Goal: Transaction & Acquisition: Purchase product/service

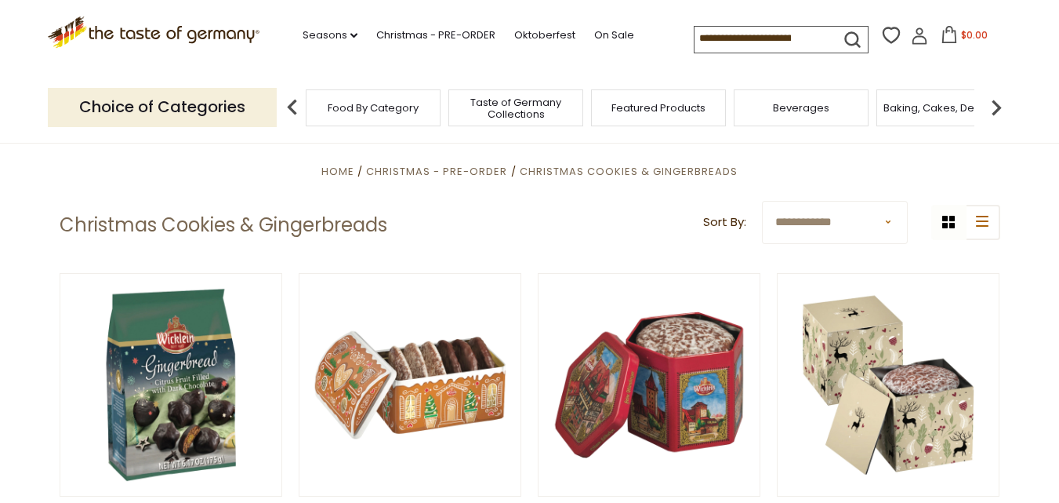
scroll to position [230, 0]
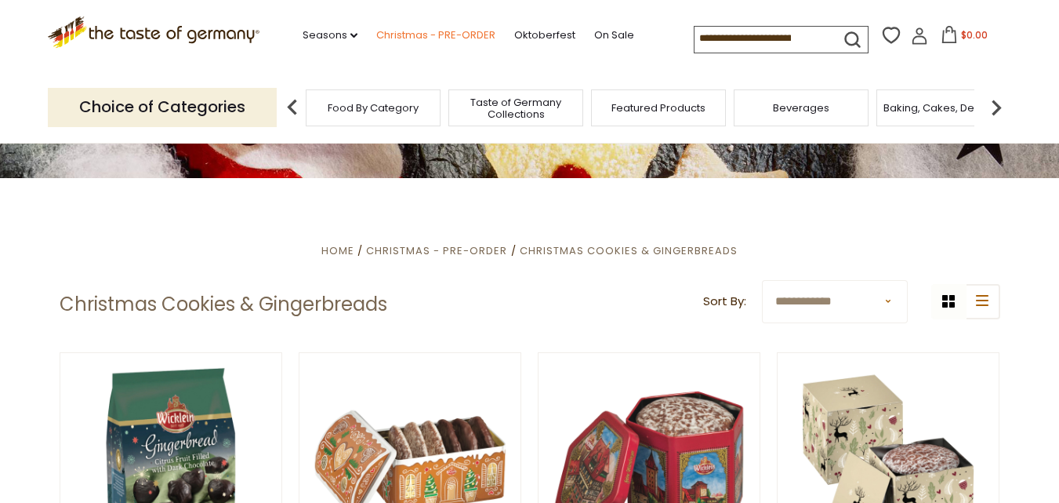
click at [451, 34] on link "Christmas - PRE-ORDER" at bounding box center [435, 35] width 119 height 17
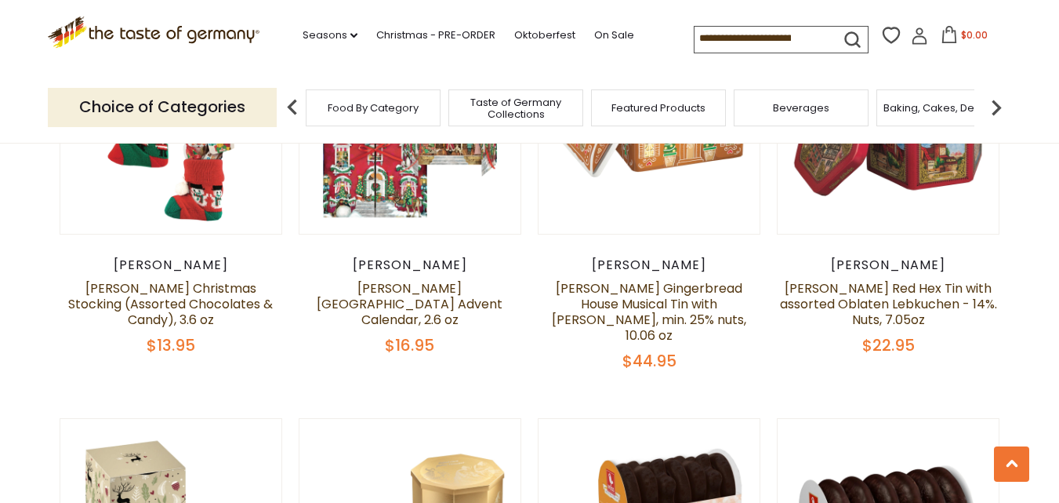
scroll to position [4493, 0]
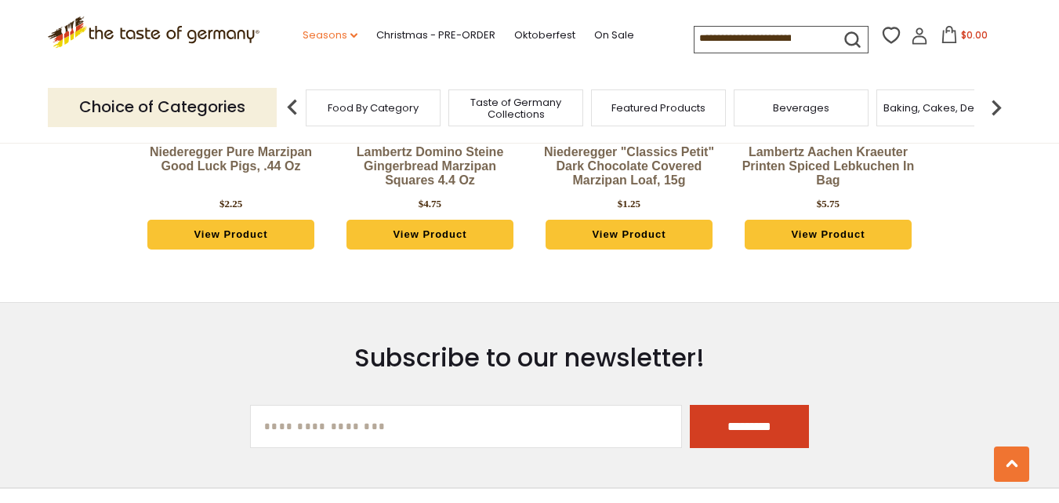
click at [314, 31] on link "Seasons dropdown_arrow" at bounding box center [330, 35] width 55 height 17
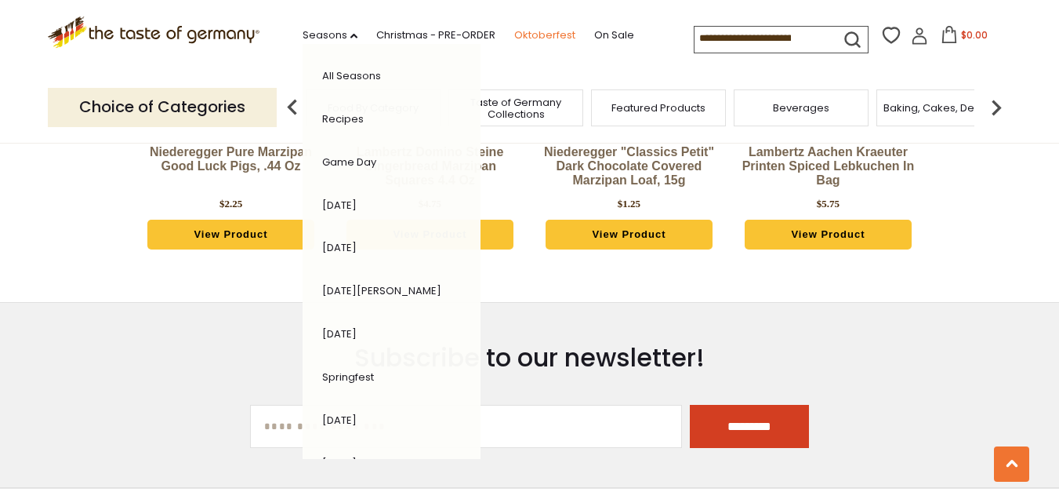
click at [544, 42] on link "Oktoberfest" at bounding box center [544, 35] width 61 height 17
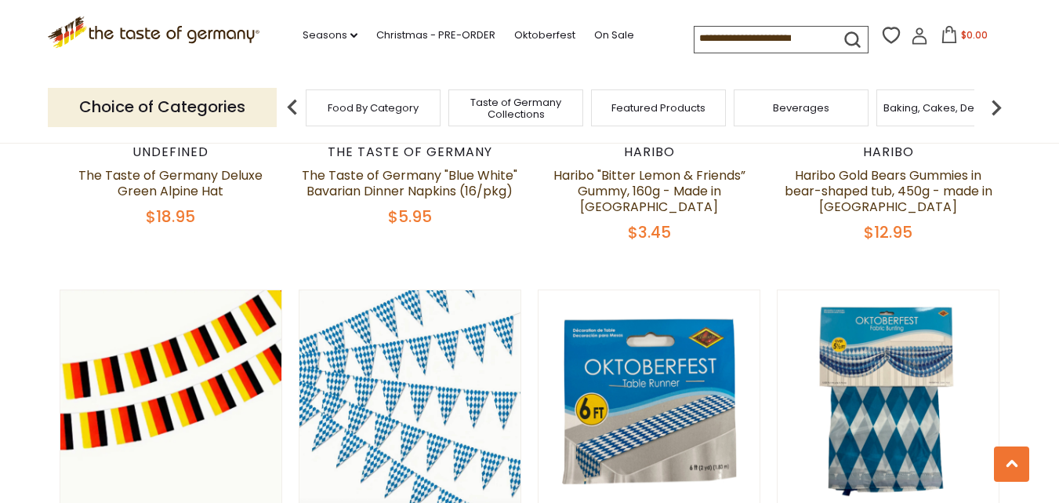
scroll to position [1743, 0]
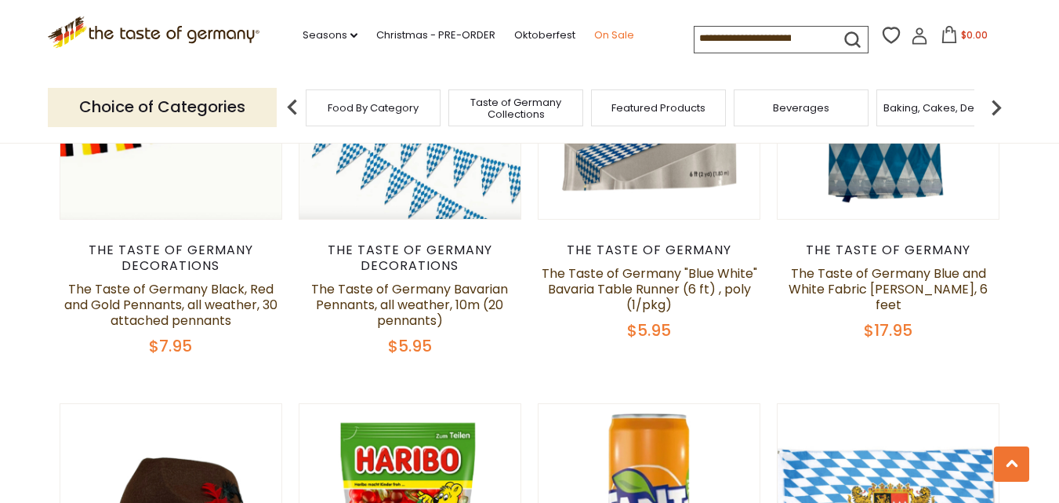
click at [620, 32] on link "On Sale" at bounding box center [614, 35] width 40 height 17
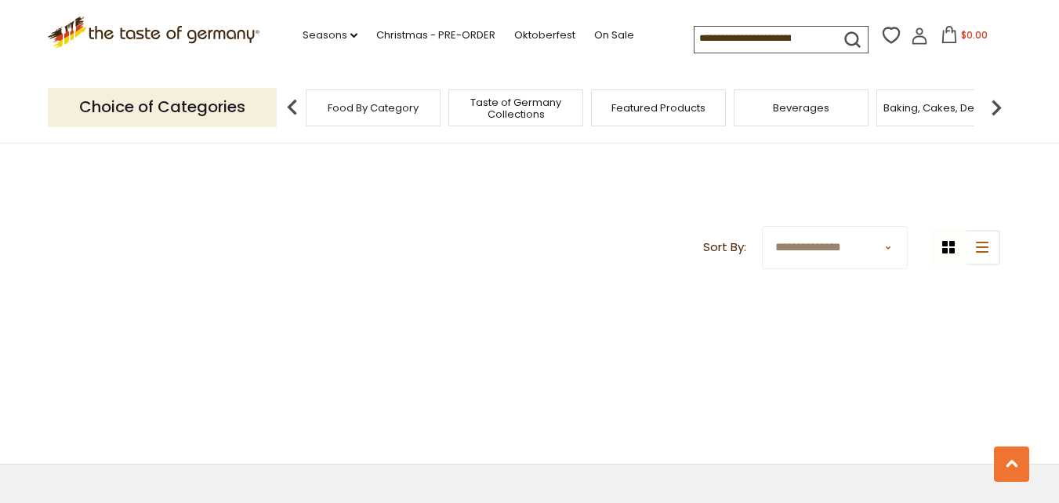
scroll to position [721, 0]
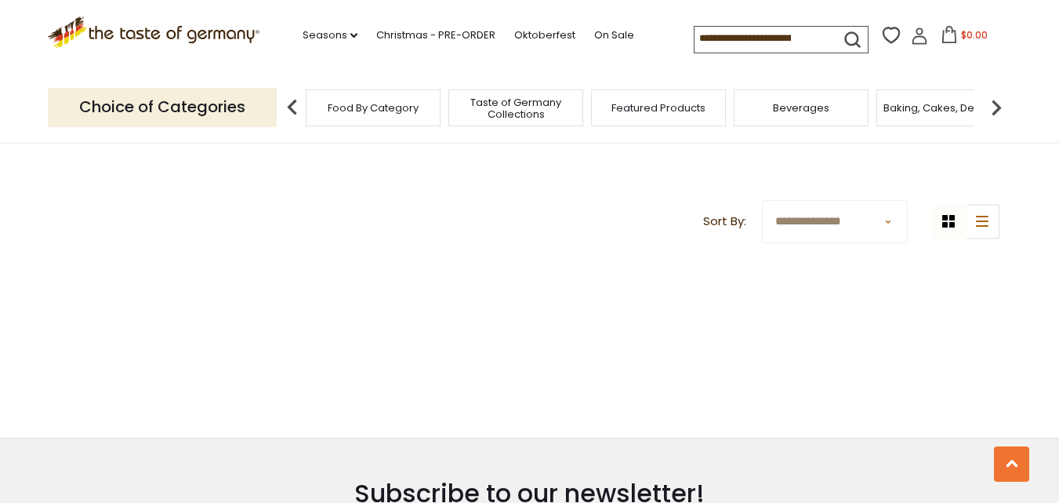
click at [347, 48] on div "Seasons dropdown_arrow All Seasons Recipes Game Day Valentine's Day Karneval St…" at bounding box center [477, 35] width 434 height 31
click at [473, 32] on link "Christmas - PRE-ORDER" at bounding box center [435, 35] width 119 height 17
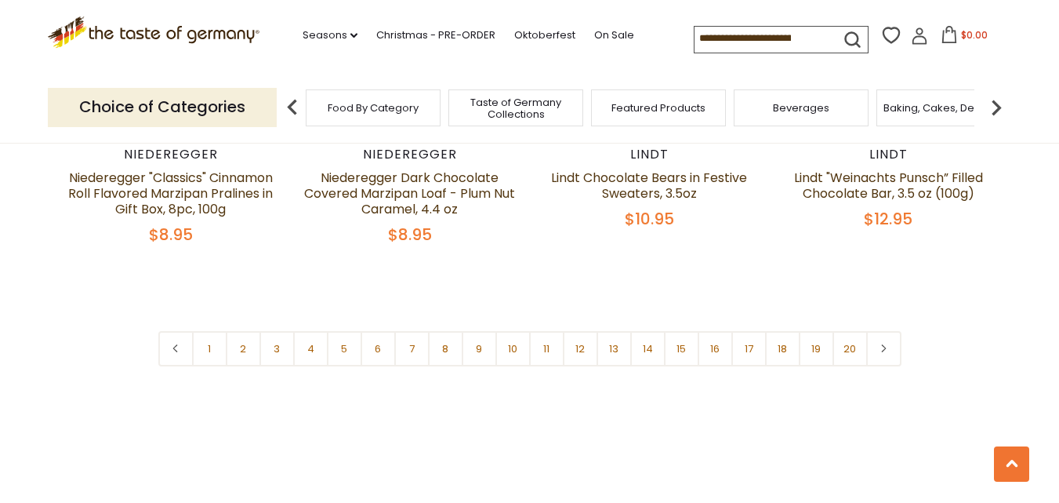
scroll to position [3953, 0]
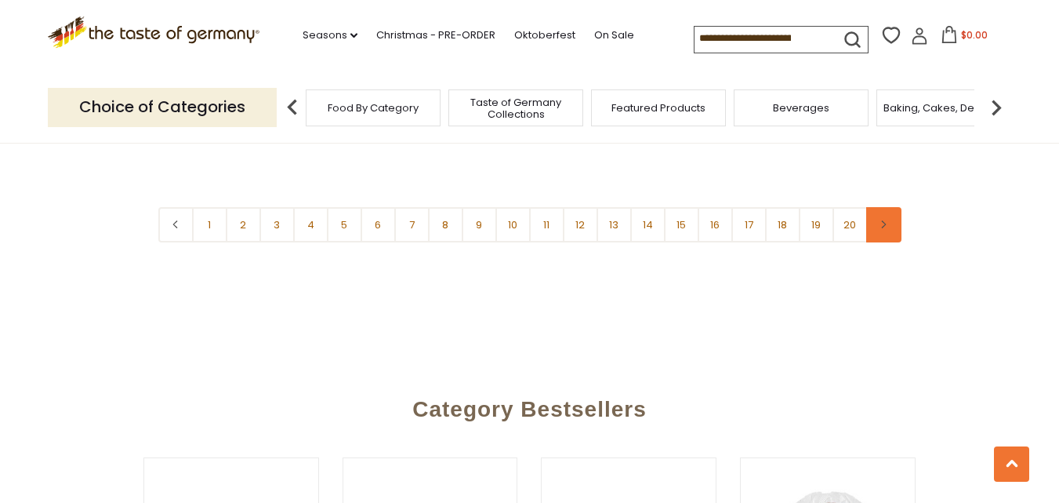
click at [884, 220] on icon at bounding box center [883, 224] width 9 height 8
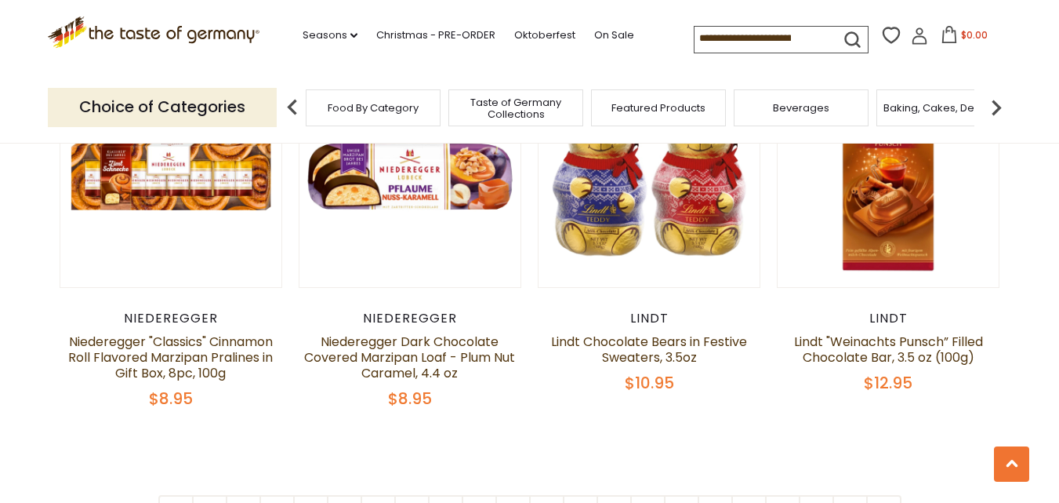
scroll to position [3816, 0]
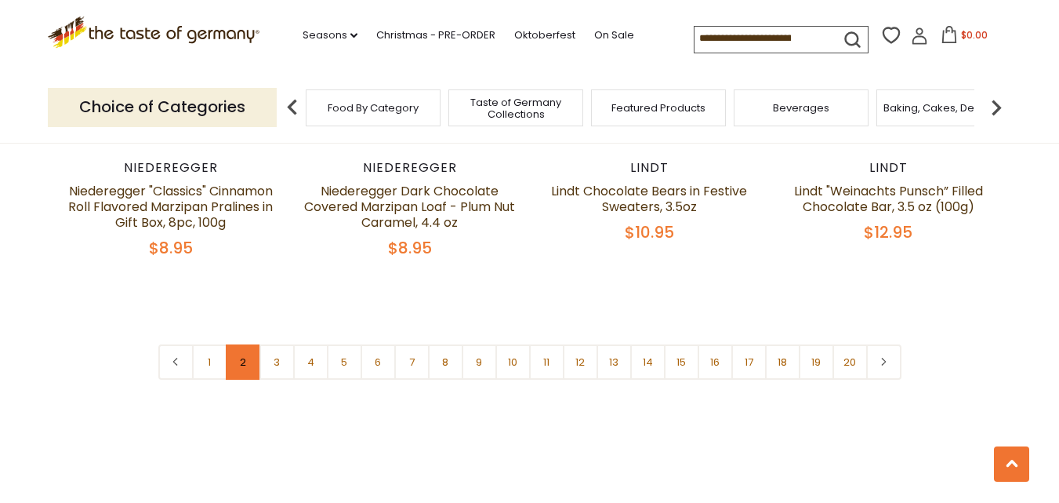
click at [247, 344] on link "2" at bounding box center [243, 361] width 35 height 35
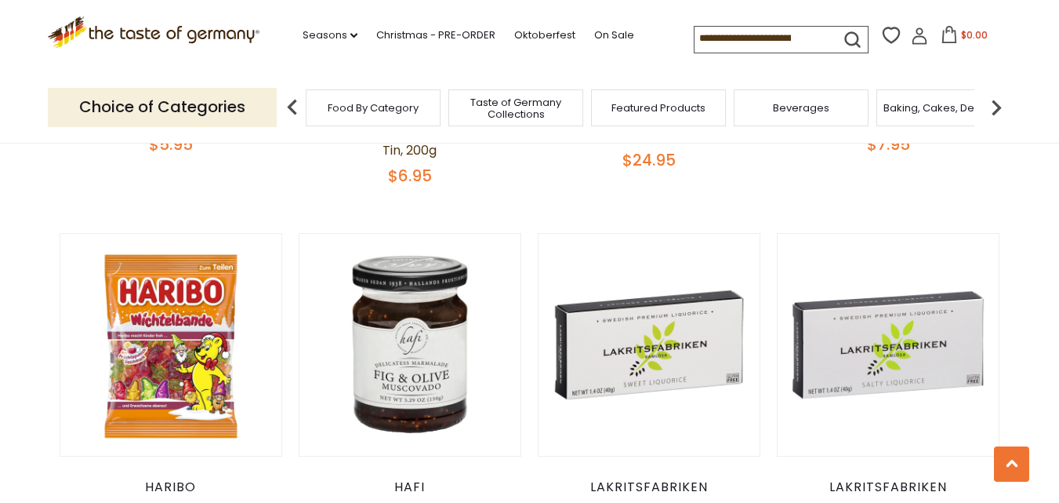
scroll to position [3665, 0]
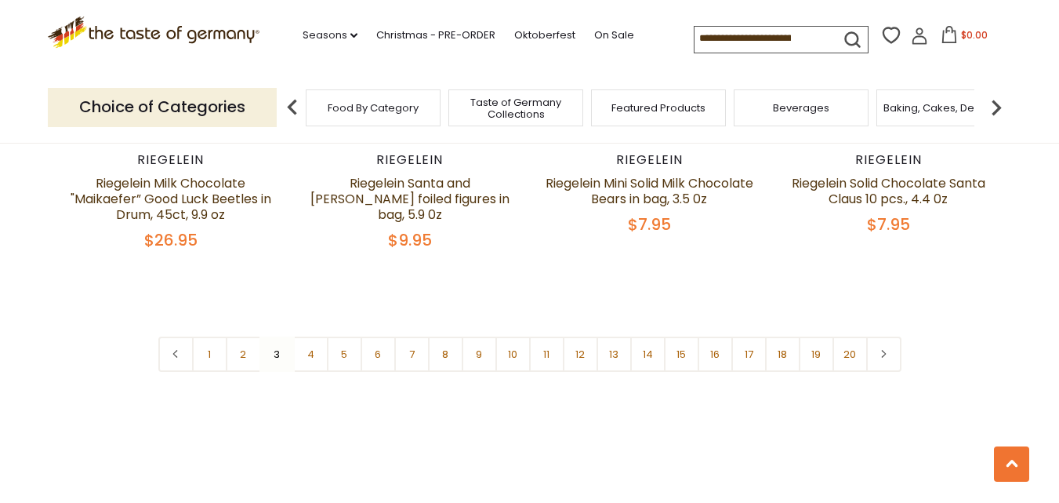
scroll to position [3811, 0]
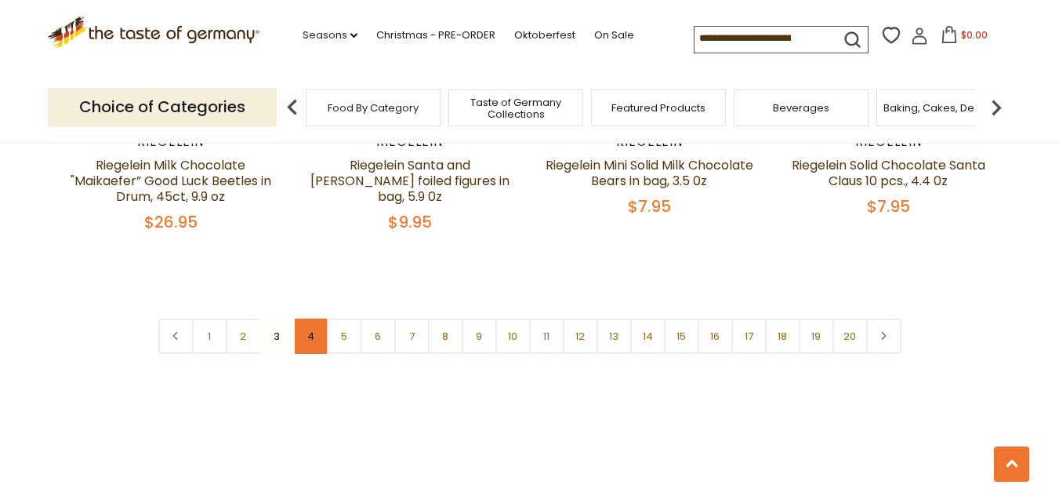
click at [303, 318] on link "4" at bounding box center [310, 335] width 35 height 35
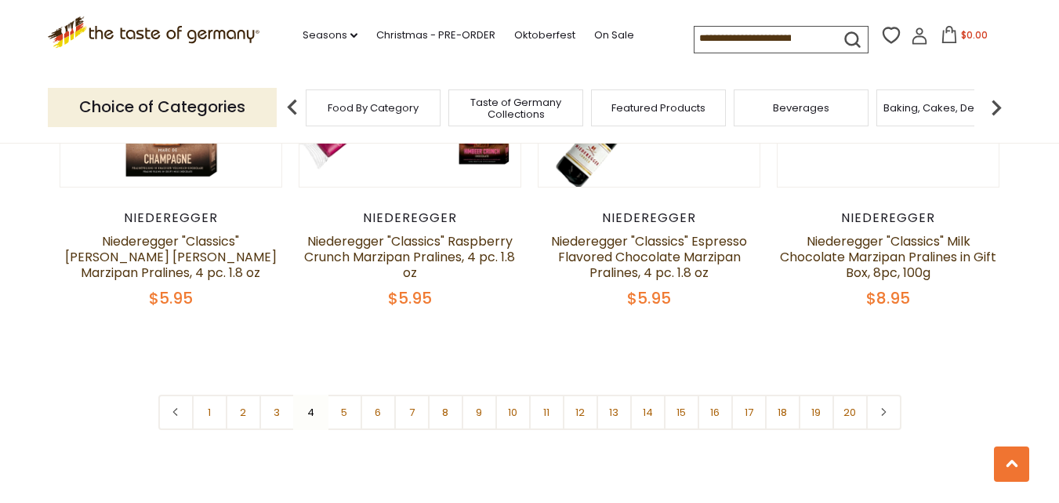
scroll to position [3874, 0]
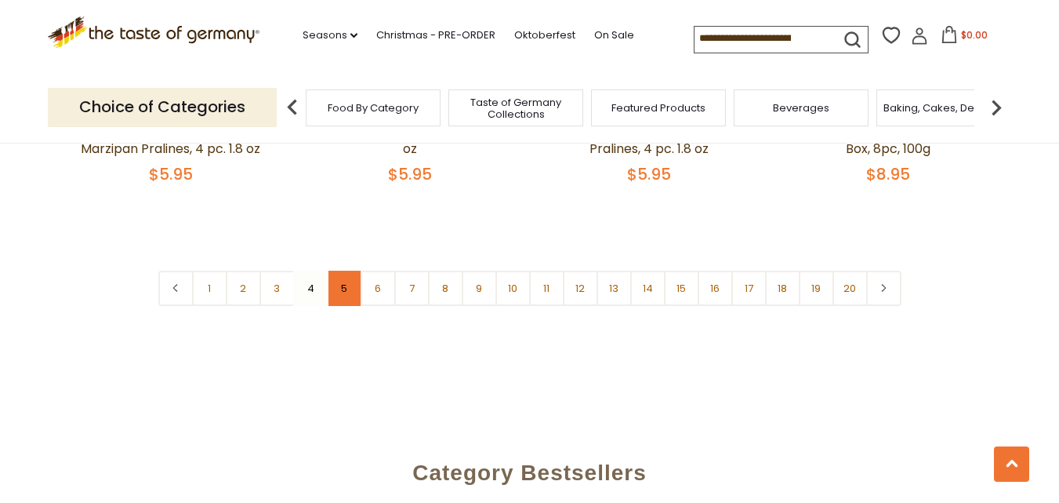
click at [347, 271] on link "5" at bounding box center [344, 288] width 35 height 35
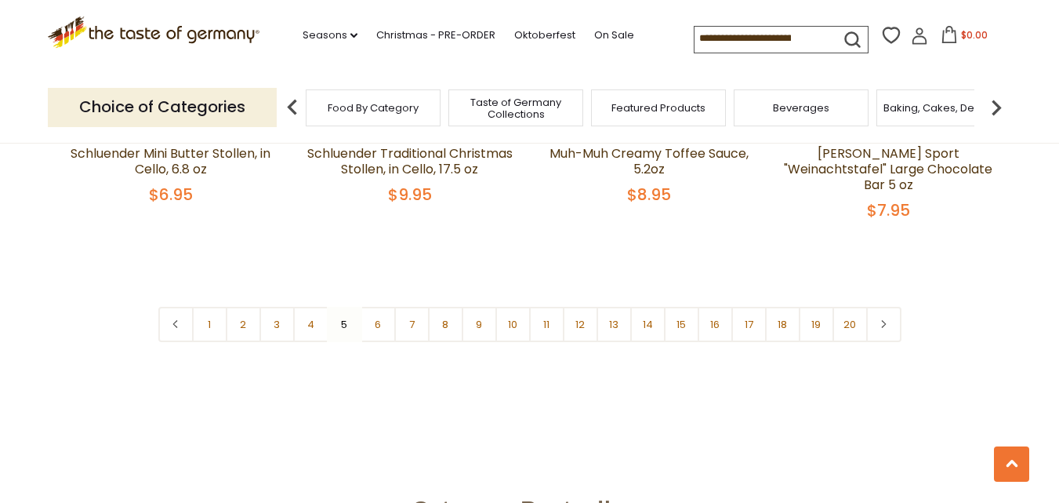
scroll to position [3851, 0]
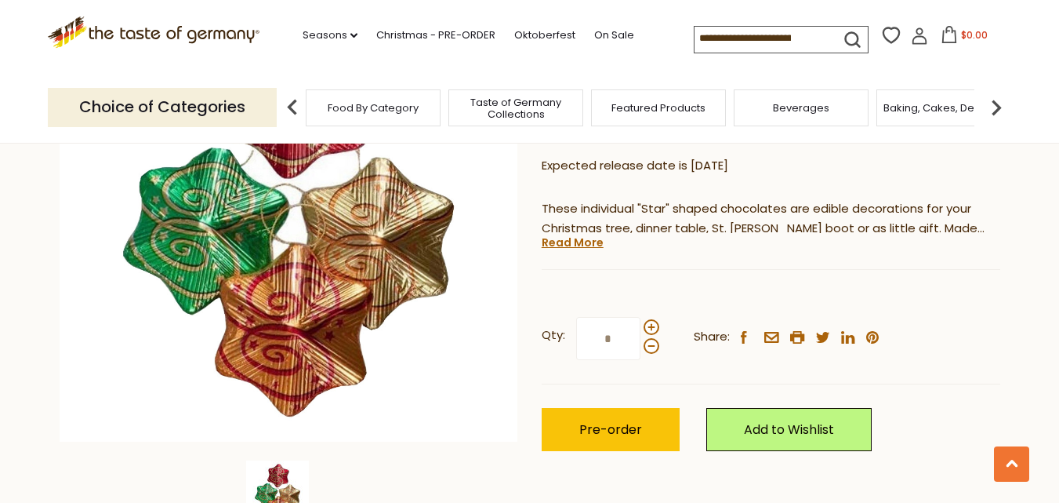
scroll to position [154, 0]
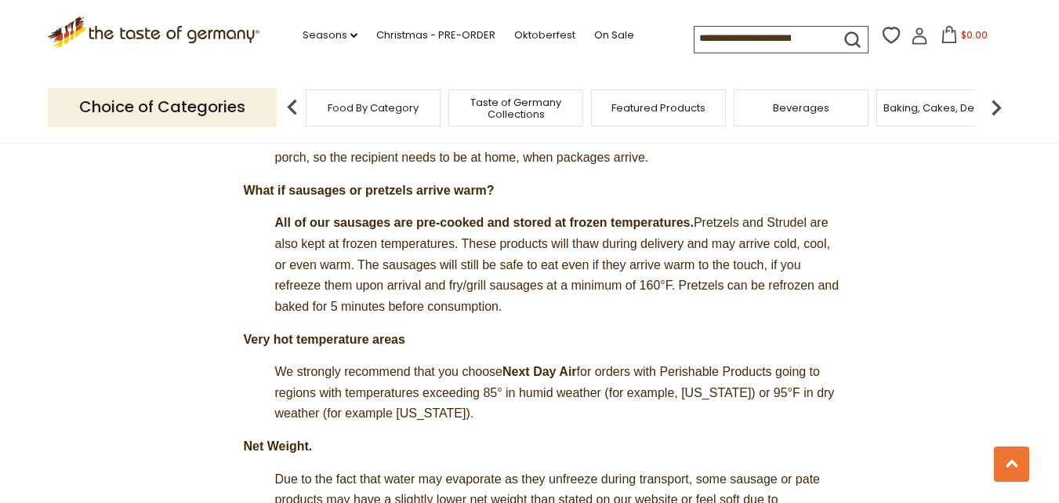
scroll to position [745, 0]
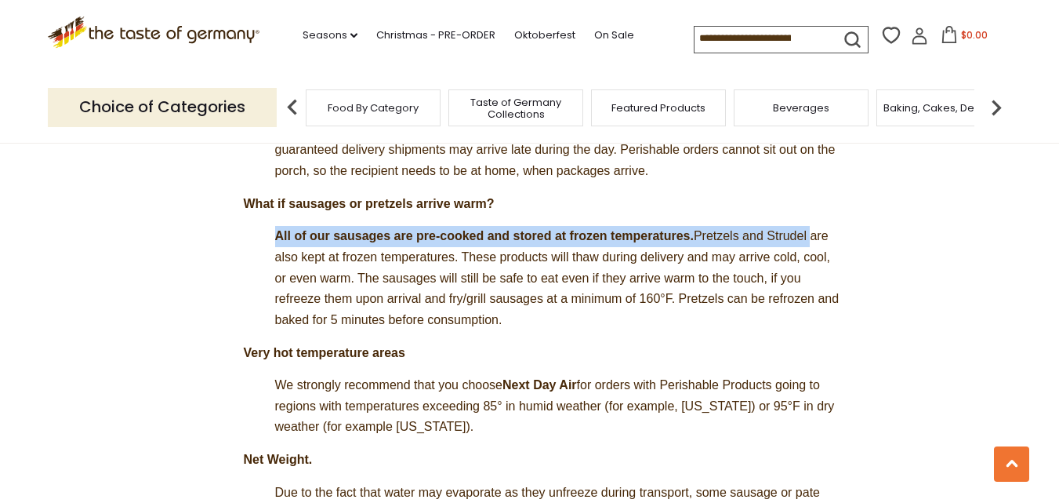
drag, startPoint x: 1014, startPoint y: 228, endPoint x: 1004, endPoint y: 194, distance: 36.0
click at [1004, 194] on section "Perishable Products (Sausages, Cheese, Pretzels, Cake, Chocolate Liqour Praline…" at bounding box center [529, 374] width 1059 height 1679
click at [966, 234] on section "Perishable Products (Sausages, Cheese, Pretzels, Cake, Chocolate Liqour Praline…" at bounding box center [529, 374] width 1059 height 1679
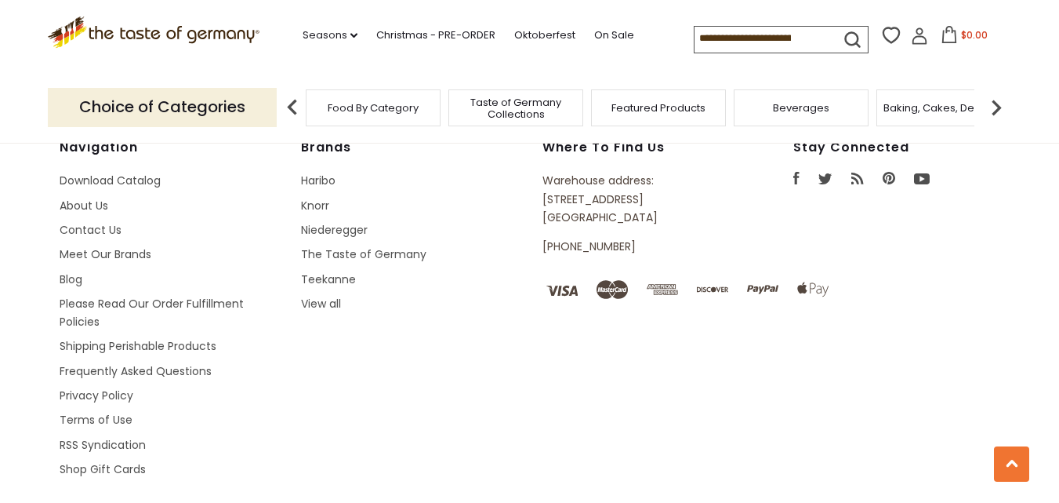
scroll to position [2068, 0]
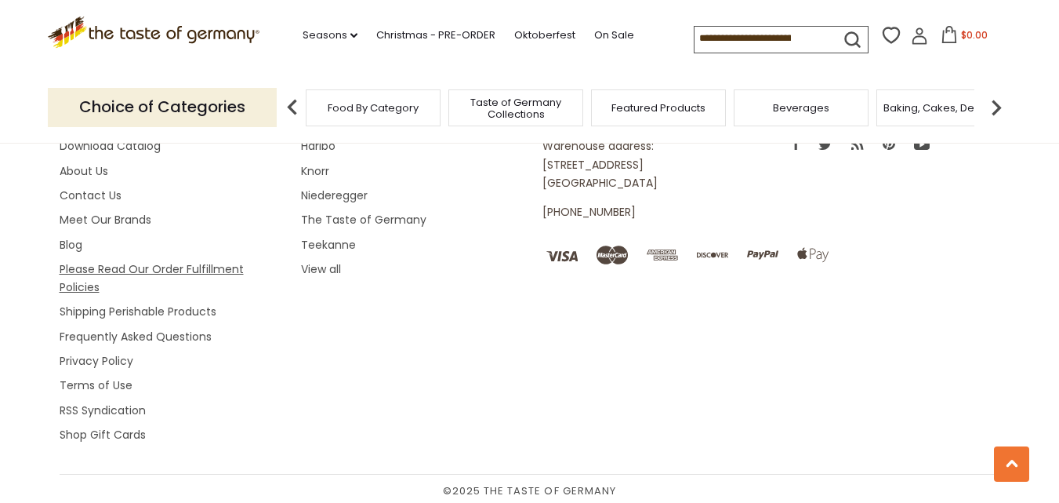
click at [191, 289] on link "Please Read Our Order Fulfillment Policies" at bounding box center [152, 278] width 184 height 34
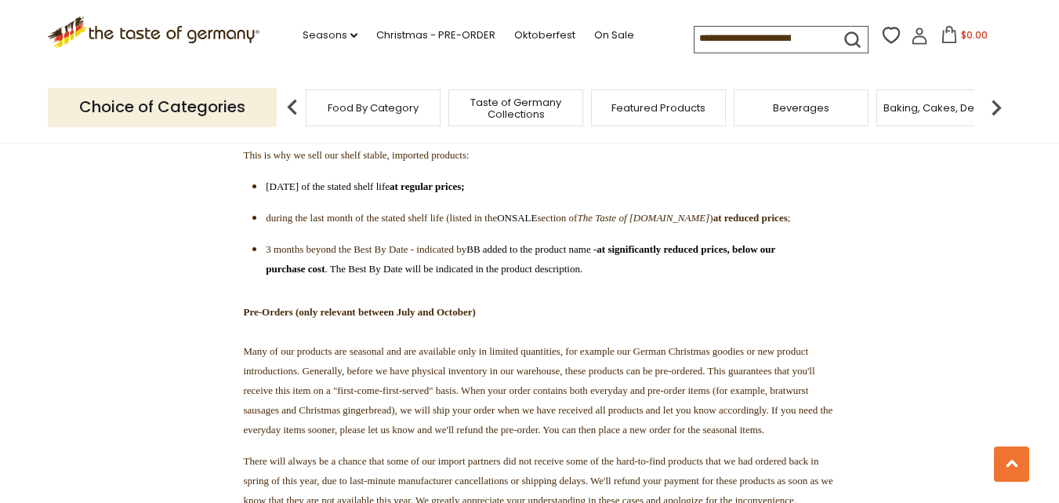
scroll to position [2450, 0]
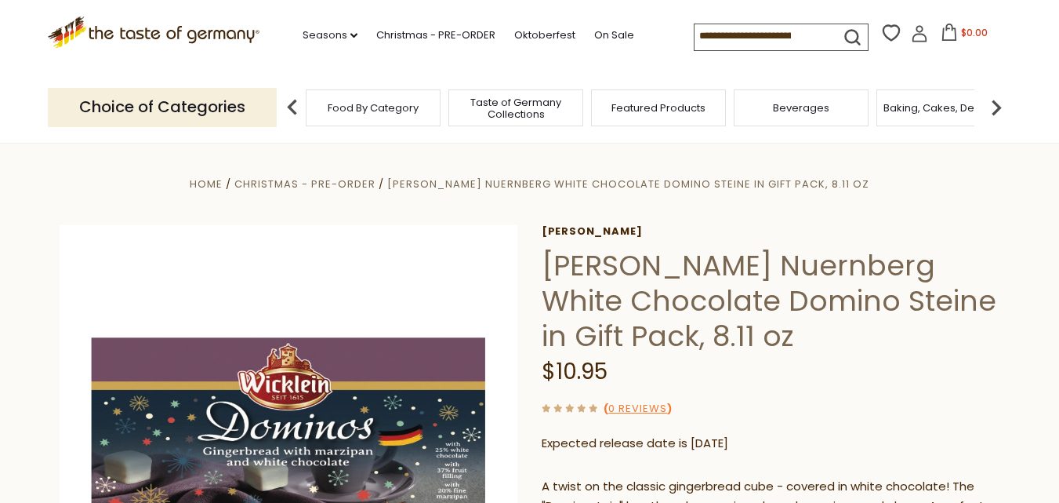
drag, startPoint x: 573, startPoint y: 229, endPoint x: 492, endPoint y: 213, distance: 82.3
click at [492, 213] on div "Home Christmas - PRE-ORDER Wicklein Nuernberg White Chocolate Domino Steine in …" at bounding box center [530, 476] width 964 height 604
